Goal: Find specific page/section: Find specific page/section

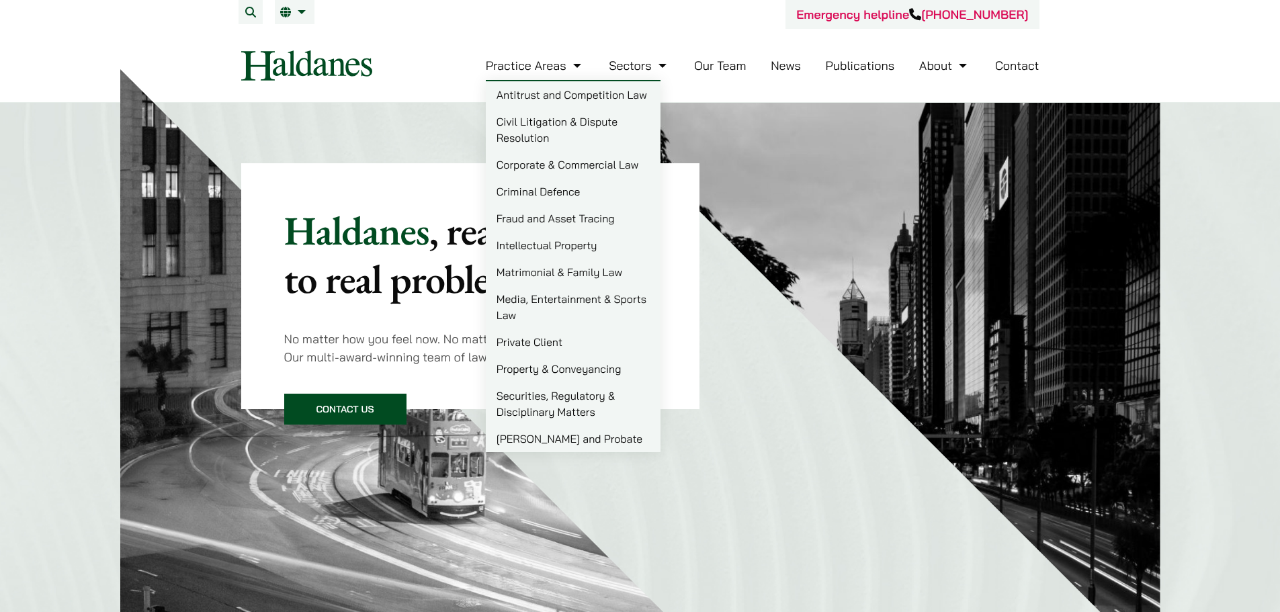
click at [539, 438] on link "[PERSON_NAME] and Probate" at bounding box center [573, 438] width 175 height 27
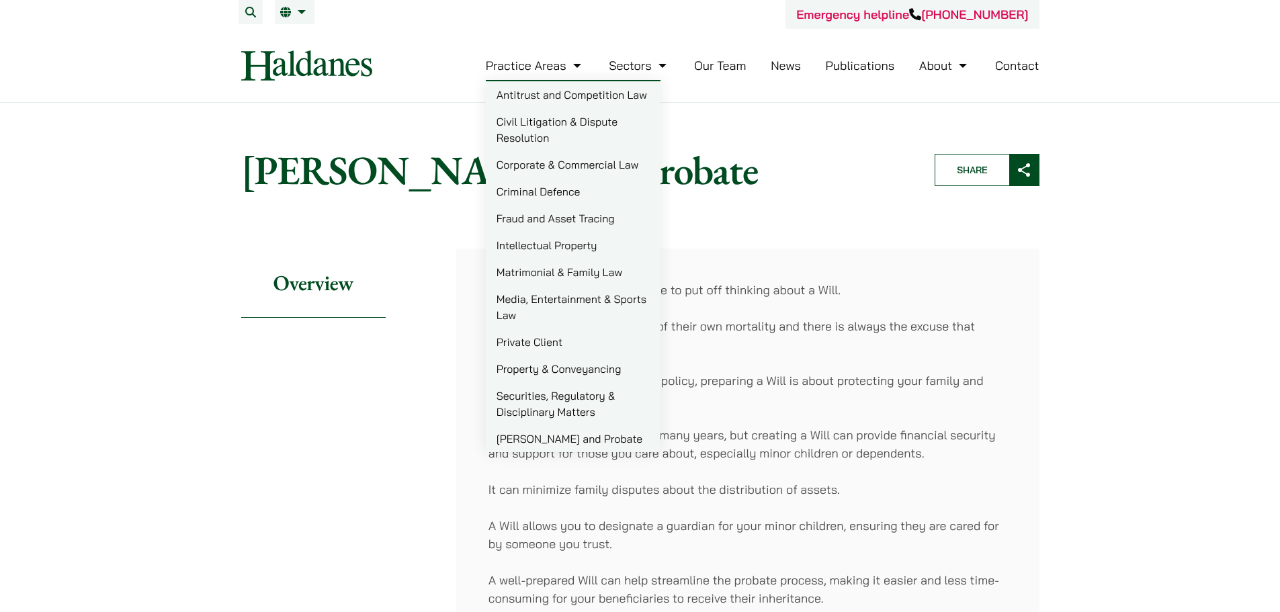
click at [576, 437] on link "[PERSON_NAME] and Probate" at bounding box center [573, 438] width 175 height 27
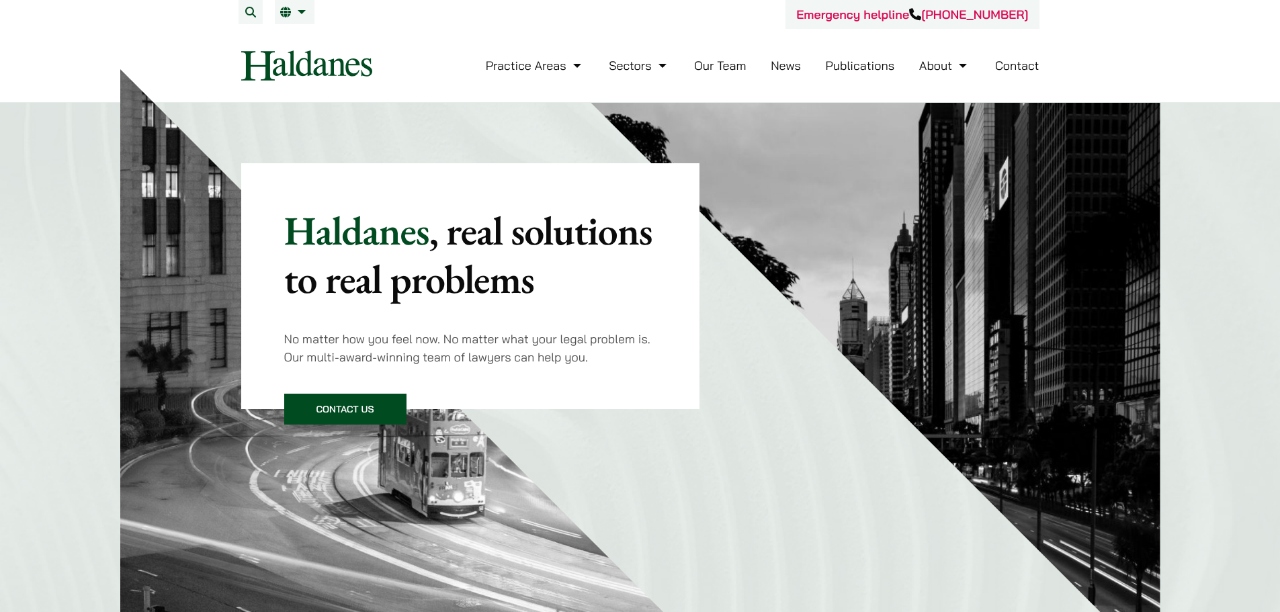
click at [714, 62] on link "Our Team" at bounding box center [720, 65] width 52 height 15
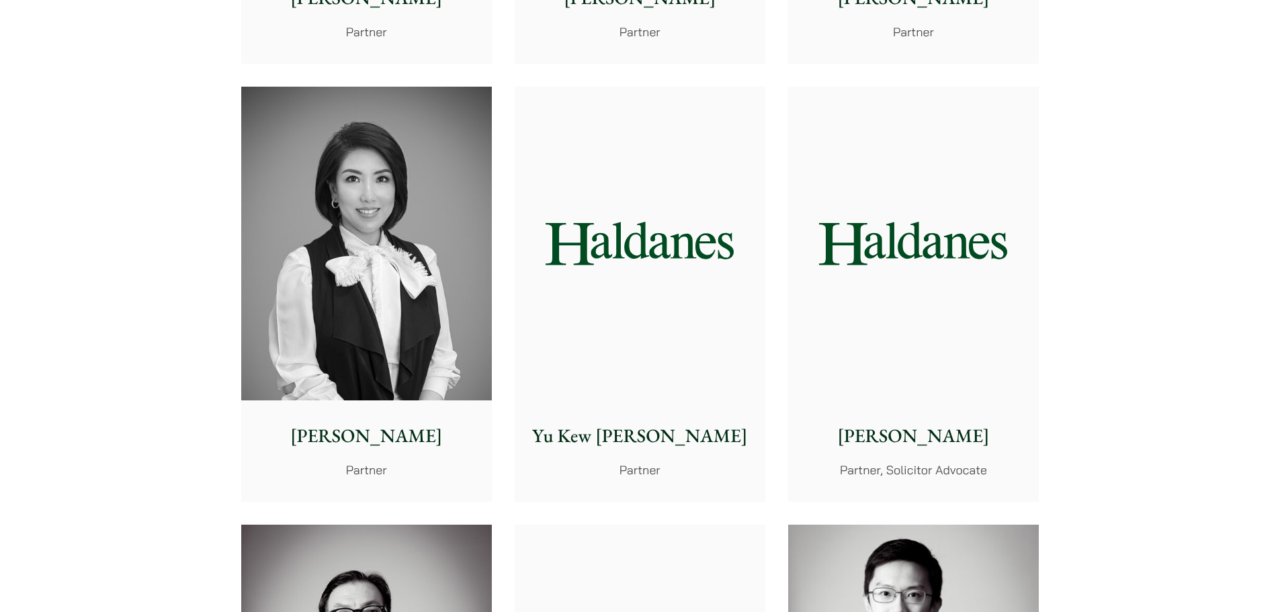
scroll to position [1142, 0]
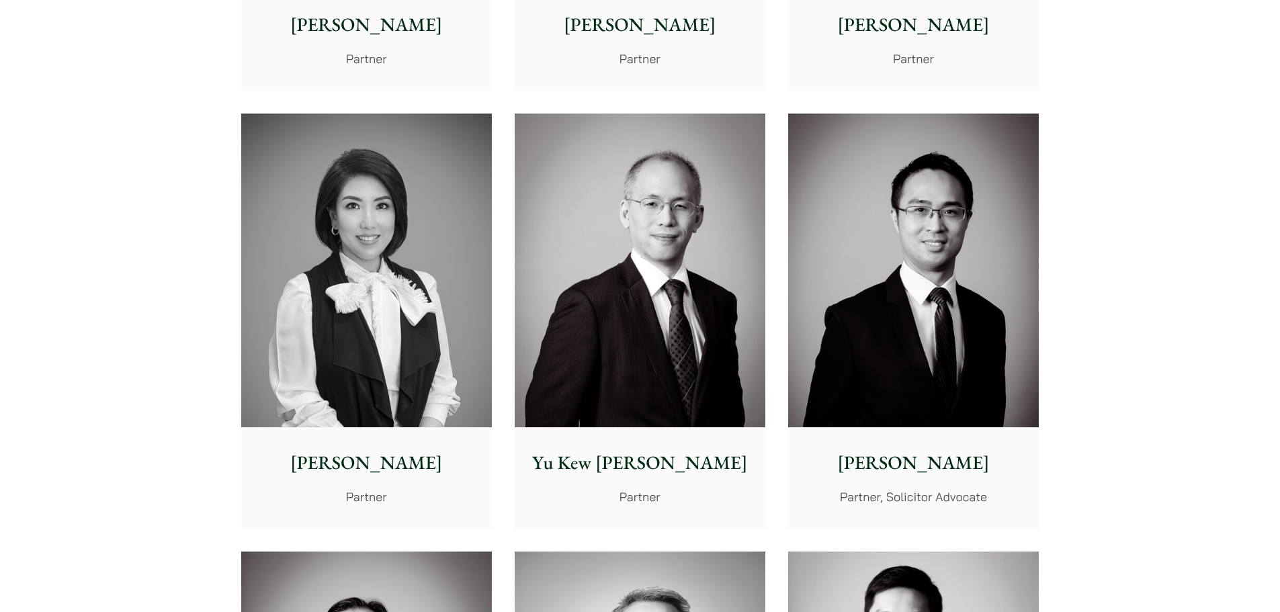
click at [943, 188] on img at bounding box center [913, 271] width 251 height 314
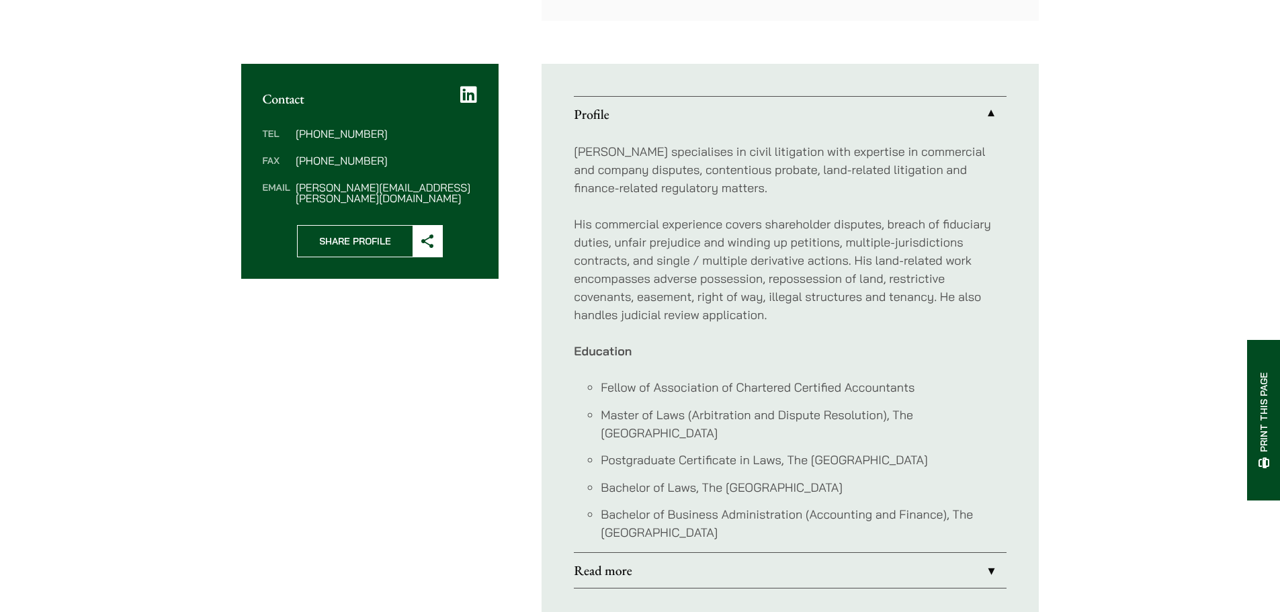
scroll to position [739, 0]
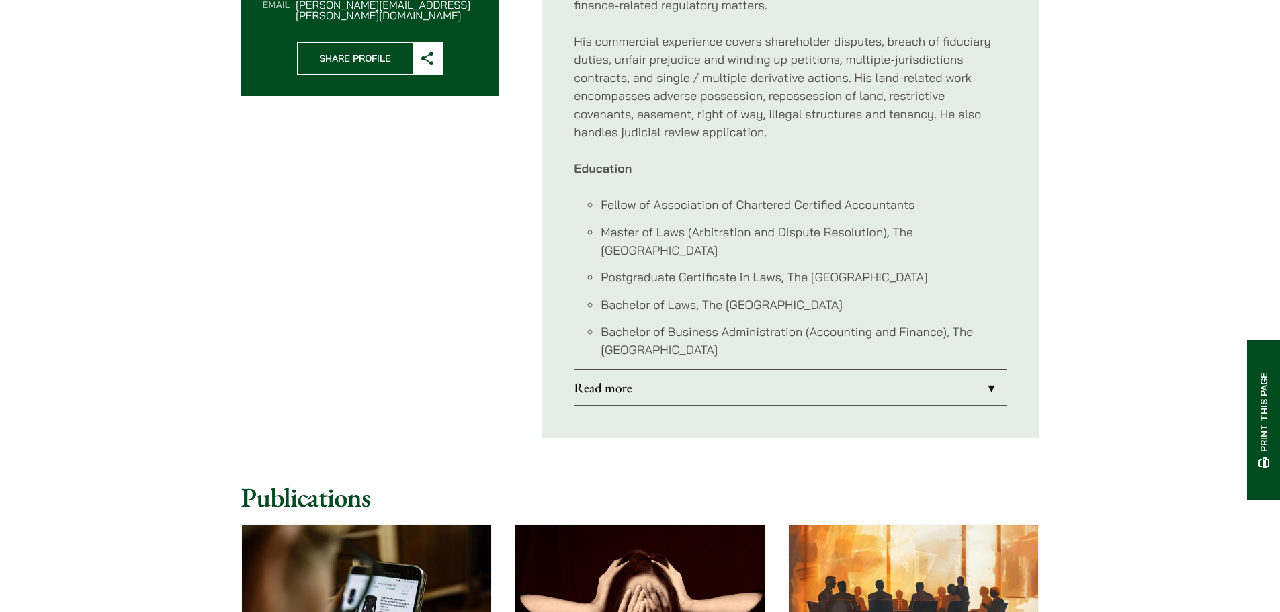
click at [759, 383] on link "Read more" at bounding box center [790, 387] width 433 height 35
